Goal: Transaction & Acquisition: Purchase product/service

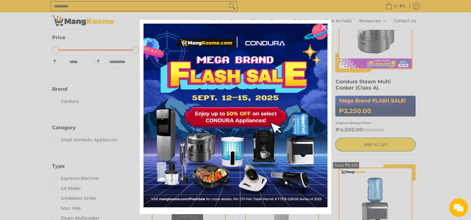
scroll to position [187, 0]
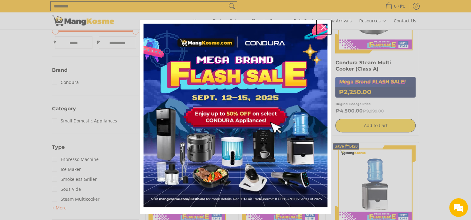
click at [323, 26] on icon "close icon" at bounding box center [323, 27] width 5 height 5
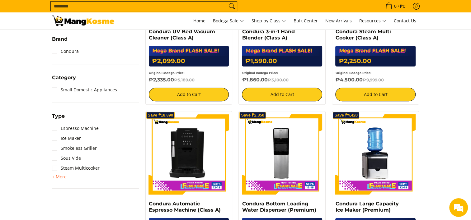
scroll to position [62, 0]
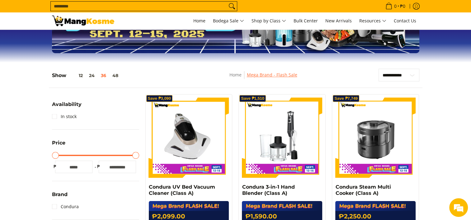
click at [284, 76] on link "Mega Brand - Flash Sale" at bounding box center [272, 75] width 50 height 6
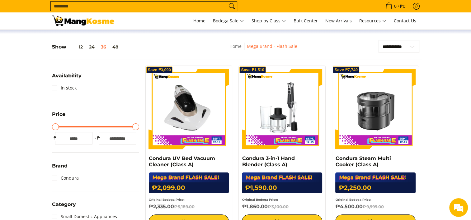
scroll to position [93, 0]
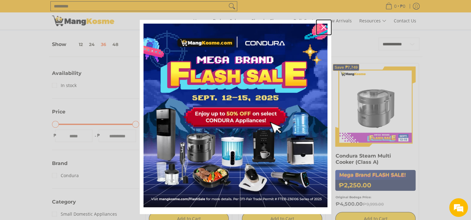
click at [321, 28] on icon "close icon" at bounding box center [323, 27] width 5 height 5
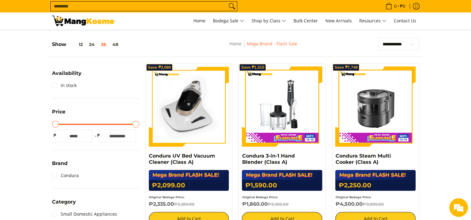
click at [186, 107] on img at bounding box center [189, 107] width 80 height 80
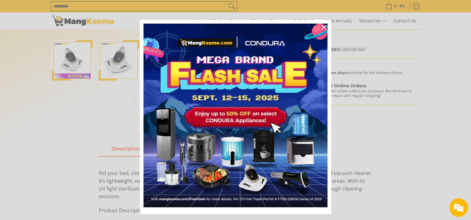
scroll to position [187, 0]
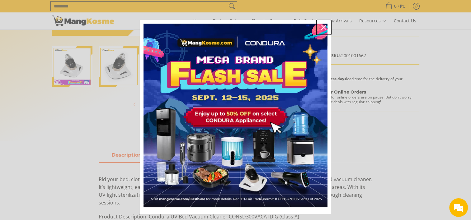
click at [322, 30] on div "Close" at bounding box center [324, 27] width 10 height 10
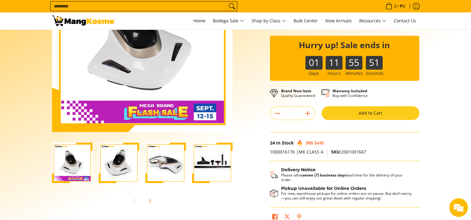
scroll to position [93, 0]
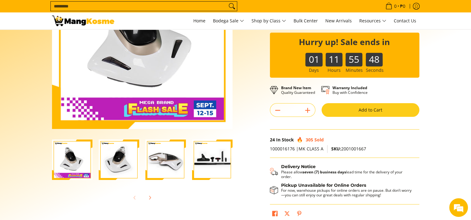
click at [363, 110] on button "Add to Cart" at bounding box center [371, 110] width 98 height 14
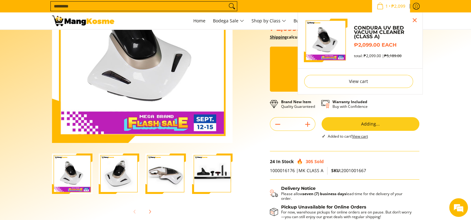
scroll to position [76, 0]
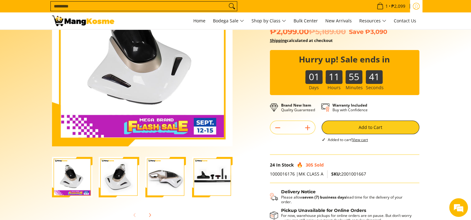
click at [415, 6] on icon "Log in" at bounding box center [416, 6] width 7 height 7
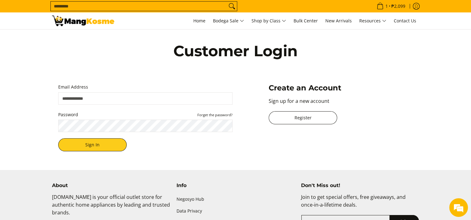
click at [312, 118] on link "Register" at bounding box center [303, 117] width 68 height 13
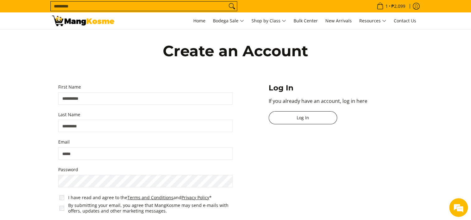
click at [306, 116] on link "Log In" at bounding box center [303, 117] width 68 height 13
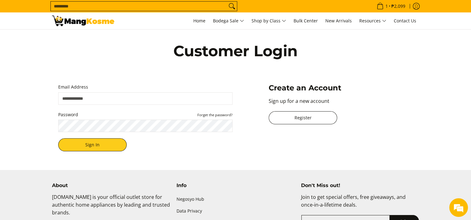
click at [306, 116] on link "Register" at bounding box center [303, 117] width 68 height 13
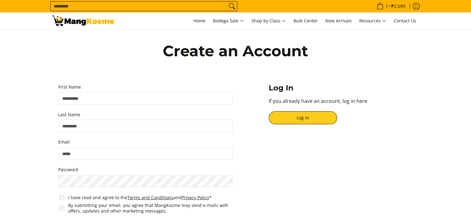
click at [95, 97] on input "First Name" at bounding box center [145, 98] width 174 height 12
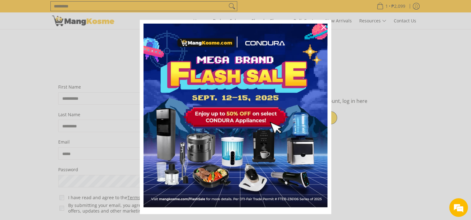
click at [104, 98] on div "Marketing offer form" at bounding box center [235, 110] width 471 height 220
click at [321, 26] on icon "close icon" at bounding box center [323, 27] width 5 height 5
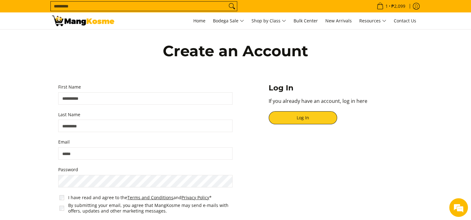
click at [103, 101] on input "First Name" at bounding box center [145, 98] width 174 height 12
type input "******"
type input "********"
type input "**********"
click at [109, 153] on input "**********" at bounding box center [145, 154] width 174 height 12
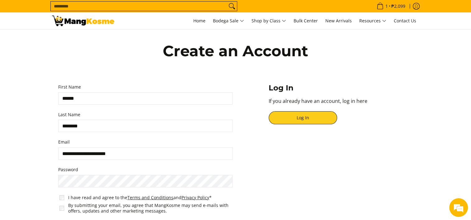
click at [109, 153] on input "**********" at bounding box center [145, 154] width 174 height 12
type input "**********"
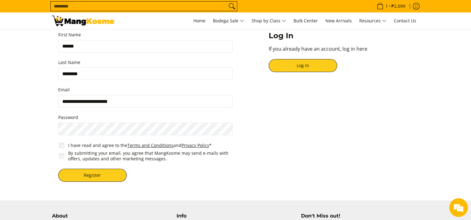
scroll to position [62, 0]
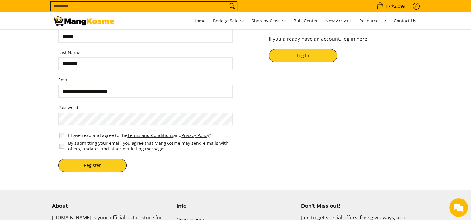
click at [65, 135] on span "I have read and agree to the Terms and Conditions and Privacy Policy *" at bounding box center [146, 136] width 177 height 8
click at [84, 165] on button "Register" at bounding box center [92, 165] width 68 height 13
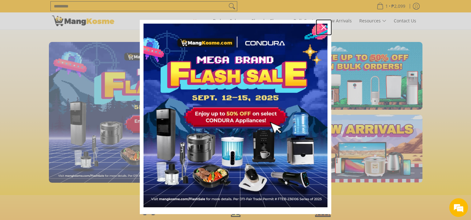
click at [322, 28] on icon "close icon" at bounding box center [323, 27] width 5 height 5
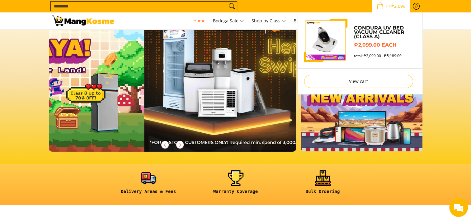
scroll to position [0, 495]
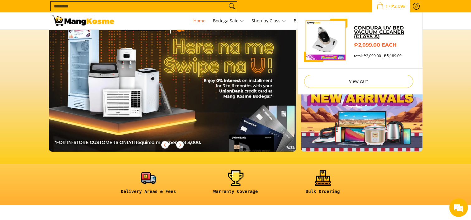
click at [366, 34] on link "Condura UV Bed Vacuum Cleaner (Class A)" at bounding box center [385, 32] width 62 height 13
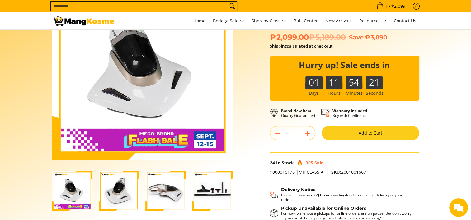
scroll to position [156, 0]
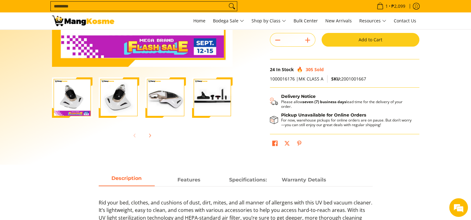
click at [363, 41] on button "Add to Cart" at bounding box center [371, 40] width 98 height 14
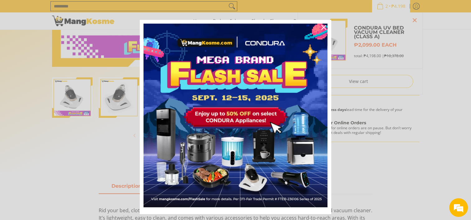
scroll to position [14, 0]
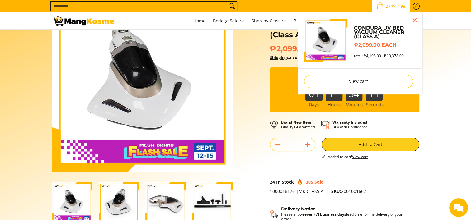
scroll to position [0, 0]
click at [397, 7] on span "₱4,198" at bounding box center [398, 6] width 16 height 4
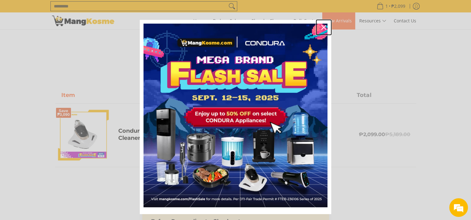
click at [323, 26] on icon "close icon" at bounding box center [323, 27] width 5 height 5
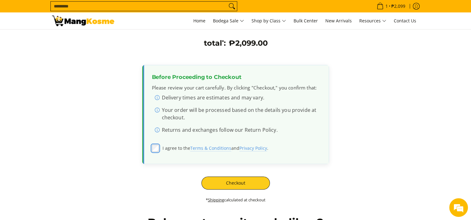
scroll to position [156, 0]
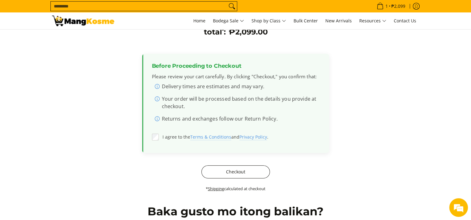
click at [230, 172] on button "Checkout" at bounding box center [235, 172] width 68 height 13
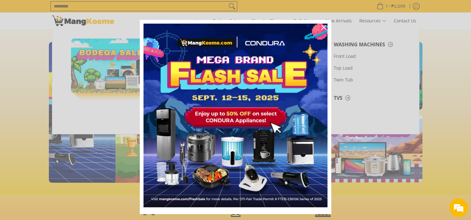
scroll to position [0, 248]
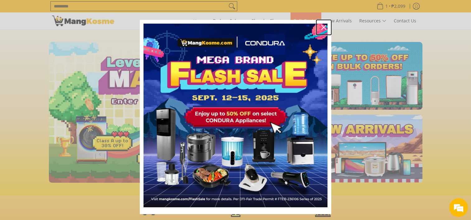
click at [321, 27] on icon "close icon" at bounding box center [323, 27] width 5 height 5
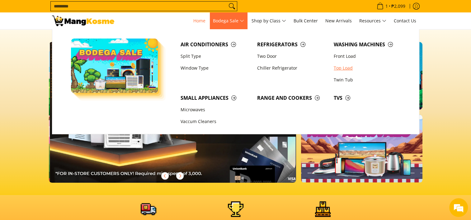
scroll to position [0, 495]
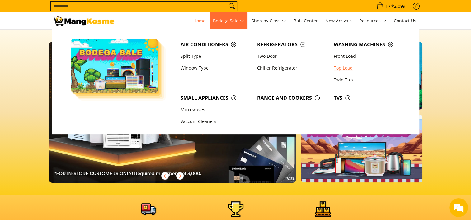
click at [345, 71] on link "Top Load" at bounding box center [369, 68] width 77 height 12
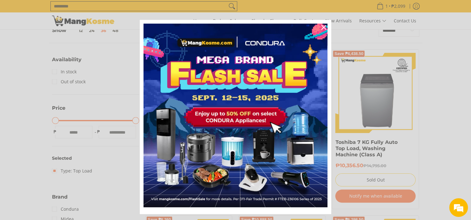
scroll to position [156, 0]
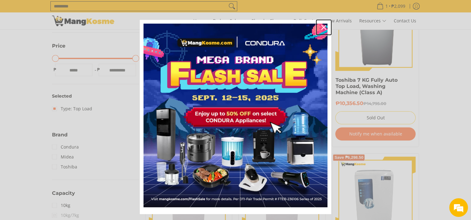
click at [323, 28] on icon "close icon" at bounding box center [323, 27] width 5 height 5
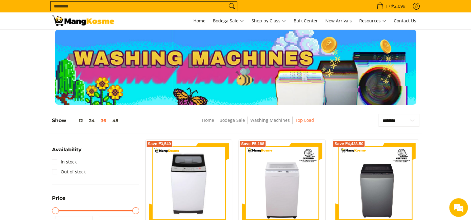
scroll to position [0, 0]
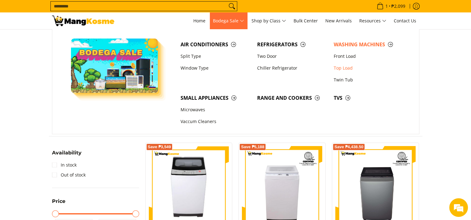
click at [227, 18] on span "Bodega Sale" at bounding box center [228, 21] width 31 height 8
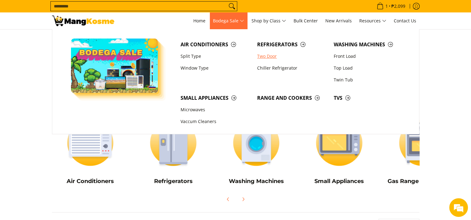
click at [266, 55] on link "Two Door" at bounding box center [292, 56] width 77 height 12
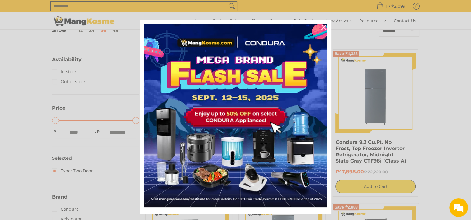
scroll to position [125, 0]
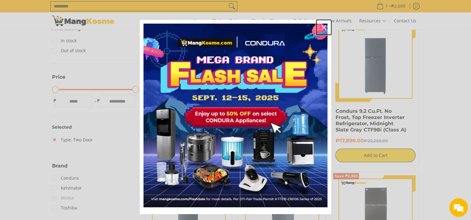
click at [321, 28] on icon "close icon" at bounding box center [323, 27] width 5 height 5
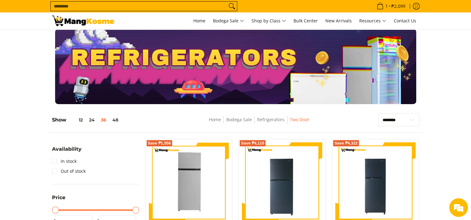
scroll to position [0, 0]
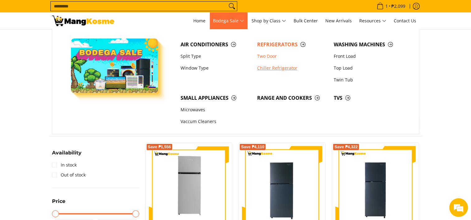
click at [265, 66] on link "Chiller Refrigerator" at bounding box center [292, 68] width 77 height 12
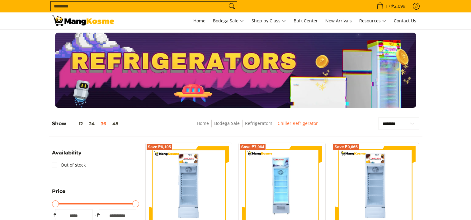
scroll to position [93, 0]
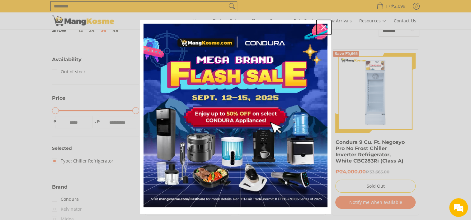
click at [321, 27] on icon "close icon" at bounding box center [323, 27] width 5 height 5
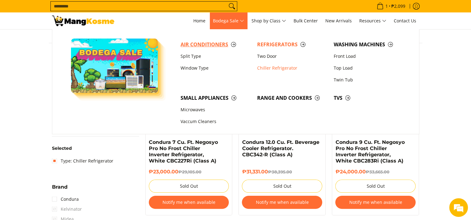
scroll to position [0, 0]
click at [291, 99] on span "Range and Cookers" at bounding box center [292, 98] width 70 height 8
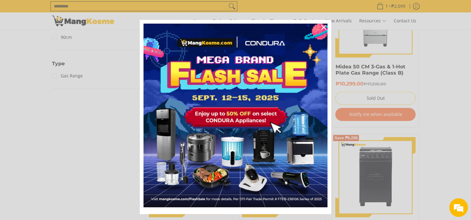
scroll to position [342, 0]
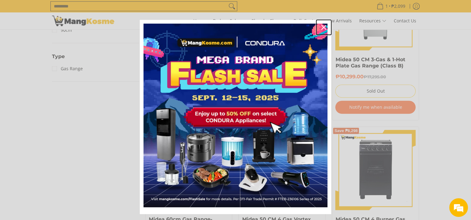
click at [321, 28] on icon "close icon" at bounding box center [323, 27] width 5 height 5
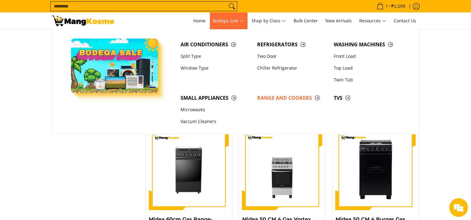
scroll to position [125, 0]
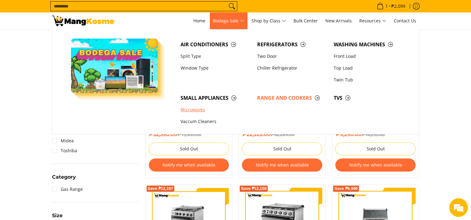
click at [191, 108] on link "Microwaves" at bounding box center [215, 110] width 77 height 12
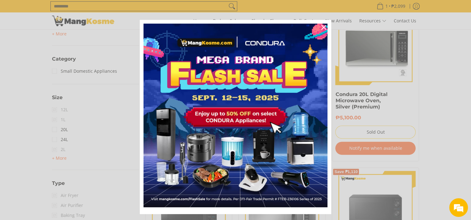
scroll to position [311, 0]
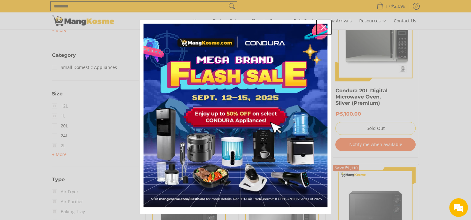
click at [322, 28] on icon "close icon" at bounding box center [323, 27] width 5 height 5
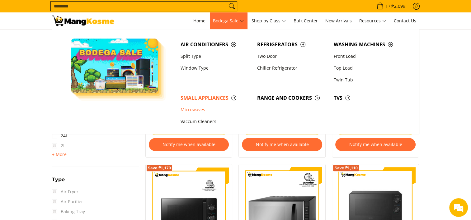
scroll to position [125, 0]
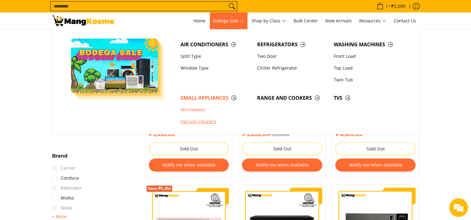
click at [190, 122] on link "Vaccum Cleaners" at bounding box center [215, 122] width 77 height 12
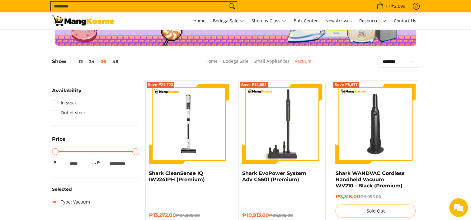
scroll to position [93, 0]
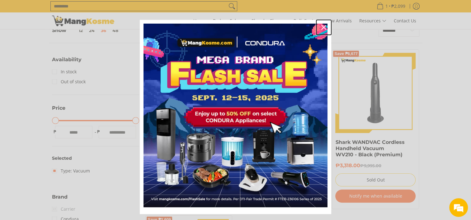
click at [321, 27] on icon "close icon" at bounding box center [323, 27] width 5 height 5
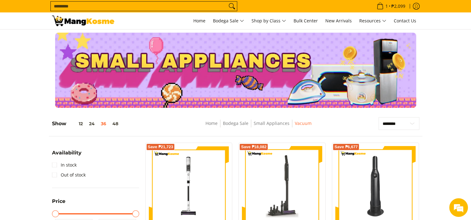
scroll to position [0, 0]
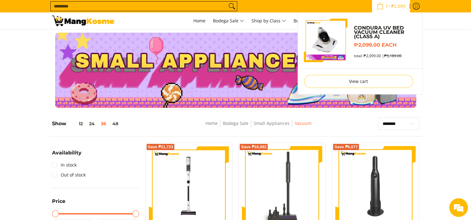
click at [380, 6] on icon "Cart" at bounding box center [379, 6] width 5 height 5
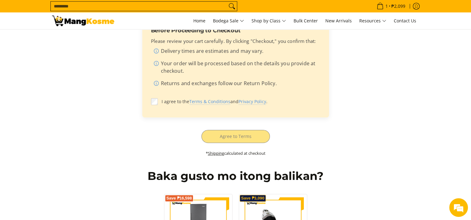
scroll to position [218, 0]
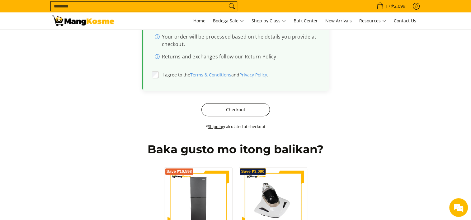
click at [239, 110] on button "Checkout" at bounding box center [235, 109] width 68 height 13
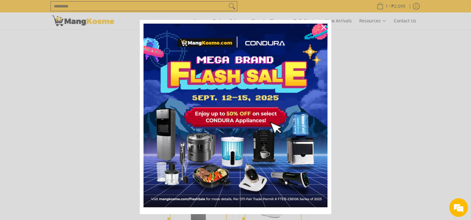
scroll to position [14, 0]
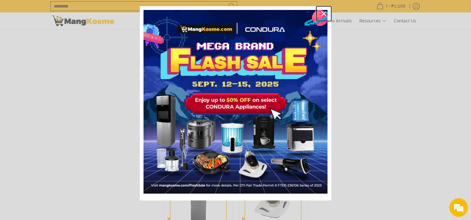
click at [321, 13] on icon "close icon" at bounding box center [323, 13] width 5 height 5
